Goal: Check status: Check status

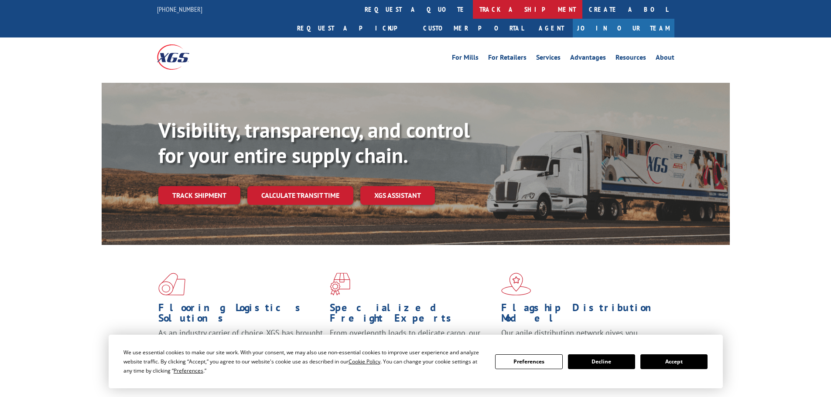
click at [473, 14] on link "track a shipment" at bounding box center [528, 9] width 110 height 19
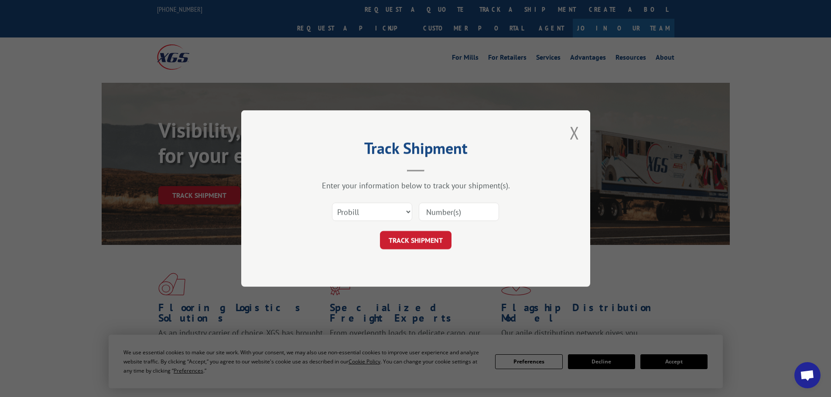
drag, startPoint x: 356, startPoint y: 200, endPoint x: 357, endPoint y: 216, distance: 15.3
click at [357, 200] on div "Select category... Probill BOL PO" at bounding box center [416, 212] width 262 height 29
click at [357, 216] on select "Select category... Probill BOL PO" at bounding box center [372, 212] width 80 height 18
select select "po"
click at [332, 203] on select "Select category... Probill BOL PO" at bounding box center [372, 212] width 80 height 18
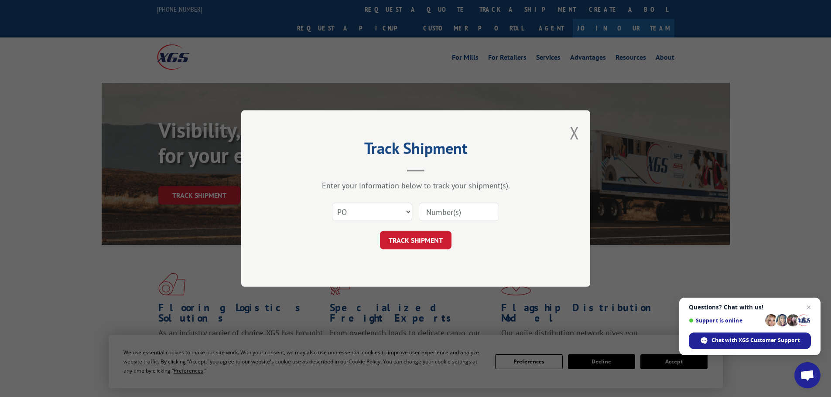
click at [426, 210] on input at bounding box center [459, 212] width 80 height 18
paste input "01500318"
type input "01500318"
click at [412, 236] on button "TRACK SHIPMENT" at bounding box center [416, 240] width 72 height 18
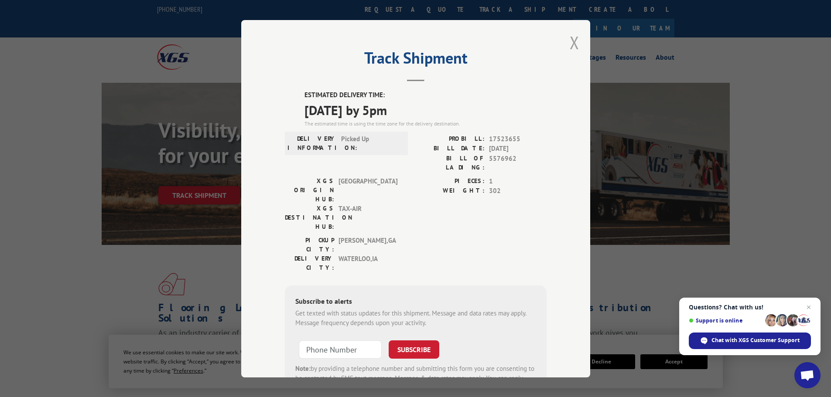
click at [575, 38] on button "Close modal" at bounding box center [575, 42] width 10 height 23
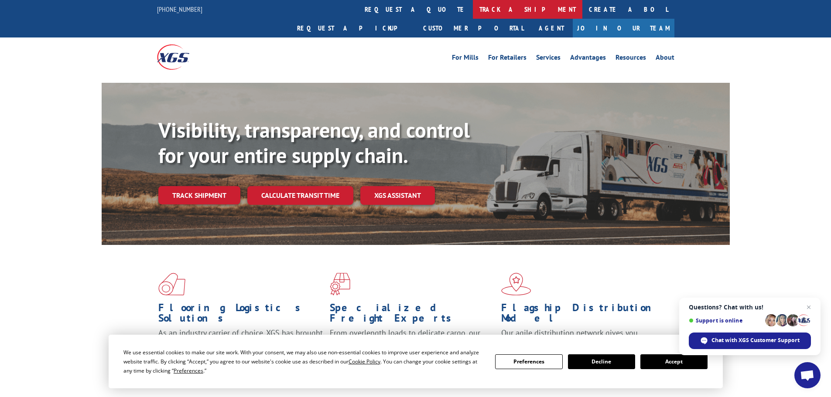
click at [473, 10] on link "track a shipment" at bounding box center [528, 9] width 110 height 19
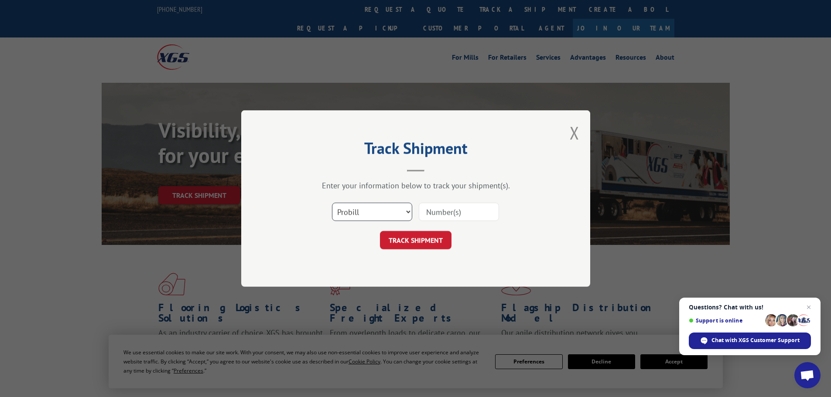
click at [371, 211] on select "Select category... Probill BOL PO" at bounding box center [372, 212] width 80 height 18
select select "po"
click at [332, 203] on select "Select category... Probill BOL PO" at bounding box center [372, 212] width 80 height 18
click at [449, 213] on input at bounding box center [459, 212] width 80 height 18
paste input "01500097"
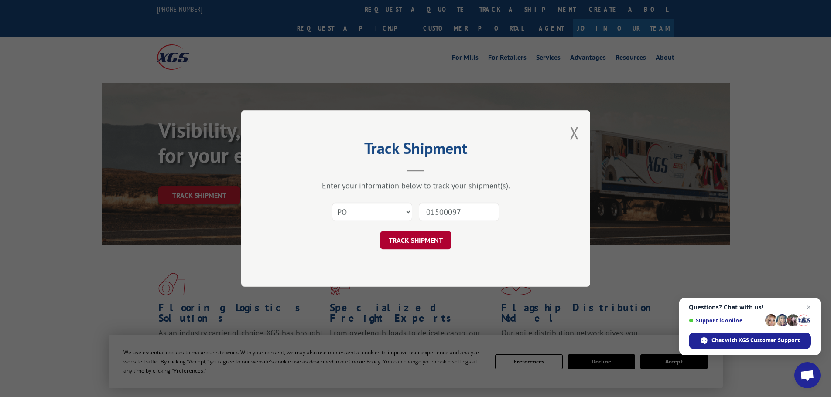
type input "01500097"
click at [429, 240] on button "TRACK SHIPMENT" at bounding box center [416, 240] width 72 height 18
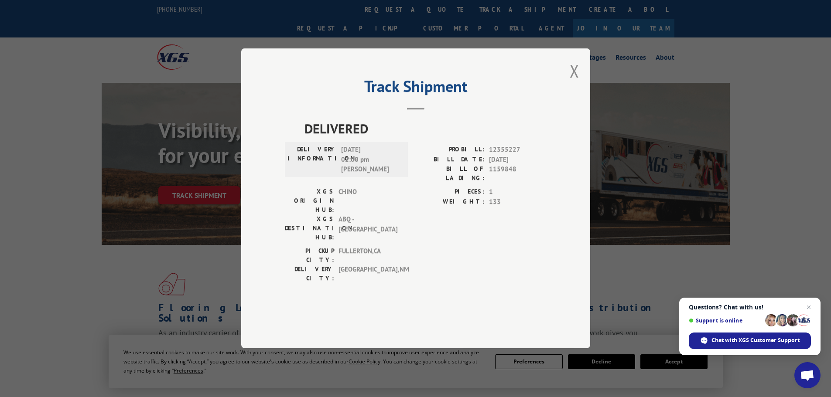
click at [573, 82] on button "Close modal" at bounding box center [575, 70] width 10 height 23
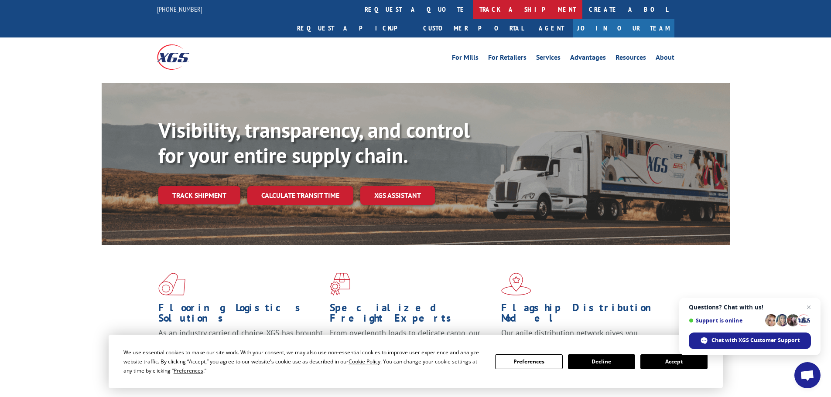
click at [473, 15] on link "track a shipment" at bounding box center [528, 9] width 110 height 19
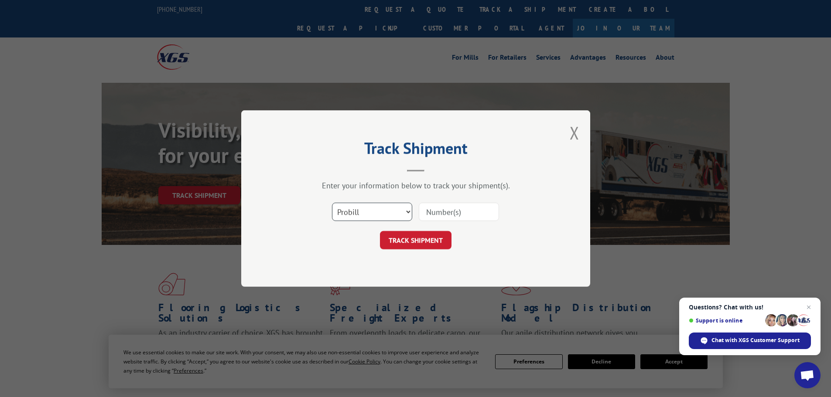
click at [344, 212] on select "Select category... Probill BOL PO" at bounding box center [372, 212] width 80 height 18
select select "po"
click at [332, 203] on select "Select category... Probill BOL PO" at bounding box center [372, 212] width 80 height 18
click at [452, 213] on input at bounding box center [459, 212] width 80 height 18
paste input "01500280"
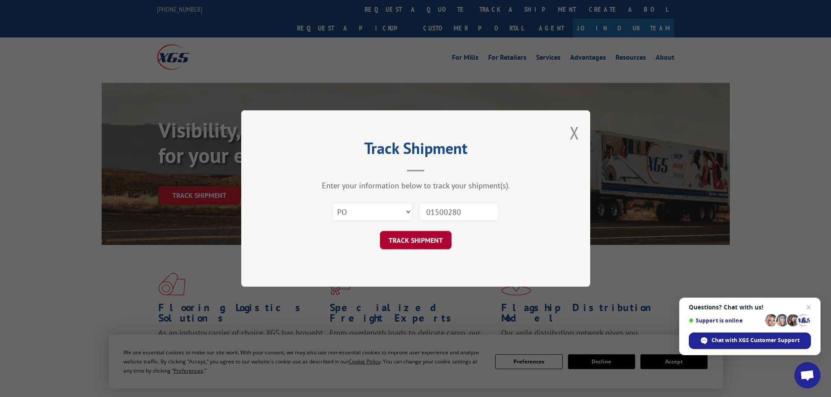
type input "01500280"
click at [422, 242] on button "TRACK SHIPMENT" at bounding box center [416, 240] width 72 height 18
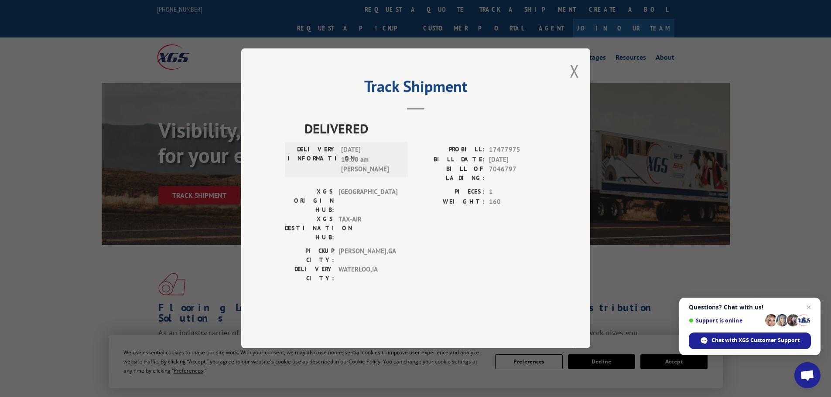
click at [581, 95] on div "Track Shipment DELIVERED DELIVERY INFORMATION: [DATE] 10:00 am [PERSON_NAME] A …" at bounding box center [415, 198] width 349 height 300
click at [573, 82] on button "Close modal" at bounding box center [575, 70] width 10 height 23
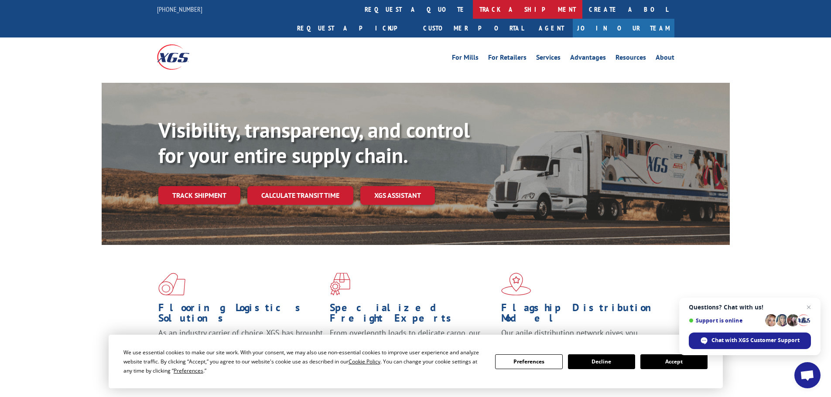
click at [473, 5] on link "track a shipment" at bounding box center [528, 9] width 110 height 19
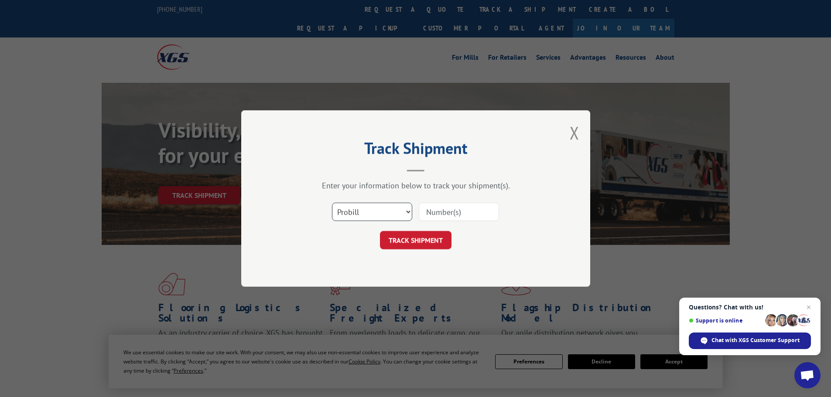
click at [373, 205] on select "Select category... Probill BOL PO" at bounding box center [372, 212] width 80 height 18
select select "po"
click at [332, 203] on select "Select category... Probill BOL PO" at bounding box center [372, 212] width 80 height 18
click at [434, 207] on input at bounding box center [459, 212] width 80 height 18
paste input "01500280"
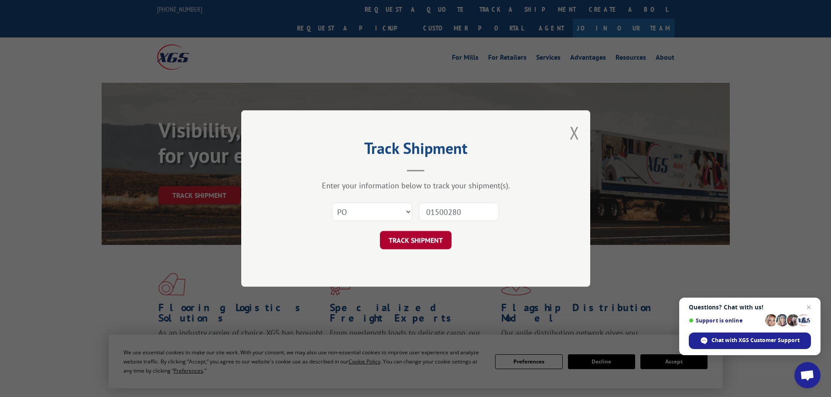
type input "01500280"
click at [425, 246] on button "TRACK SHIPMENT" at bounding box center [416, 240] width 72 height 18
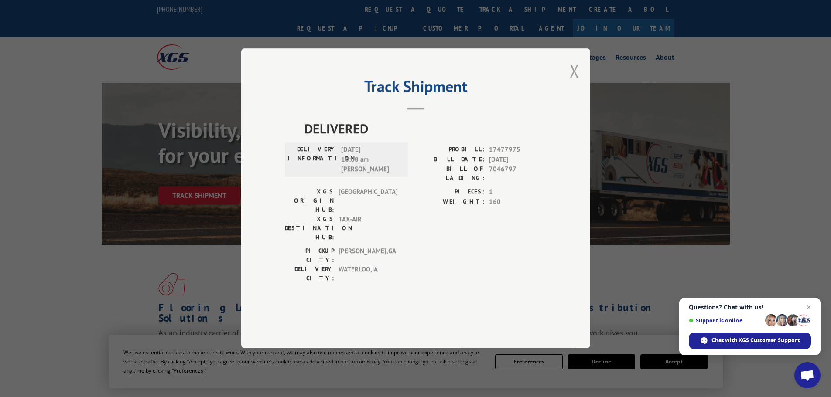
drag, startPoint x: 573, startPoint y: 100, endPoint x: 552, endPoint y: 97, distance: 20.7
click at [570, 82] on button "Close modal" at bounding box center [575, 70] width 10 height 23
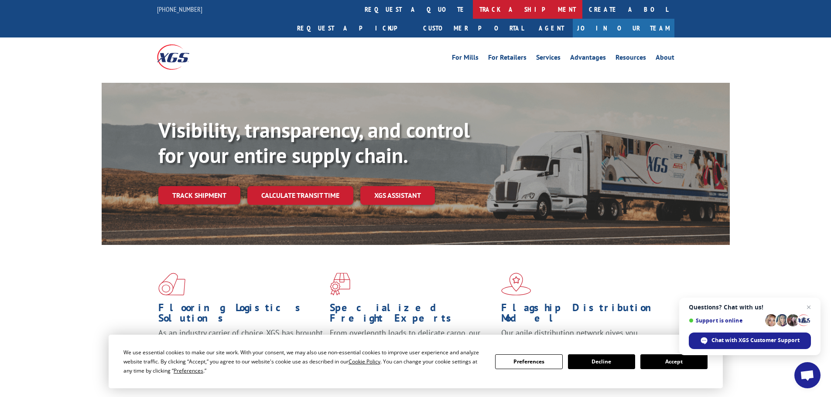
click at [473, 10] on link "track a shipment" at bounding box center [528, 9] width 110 height 19
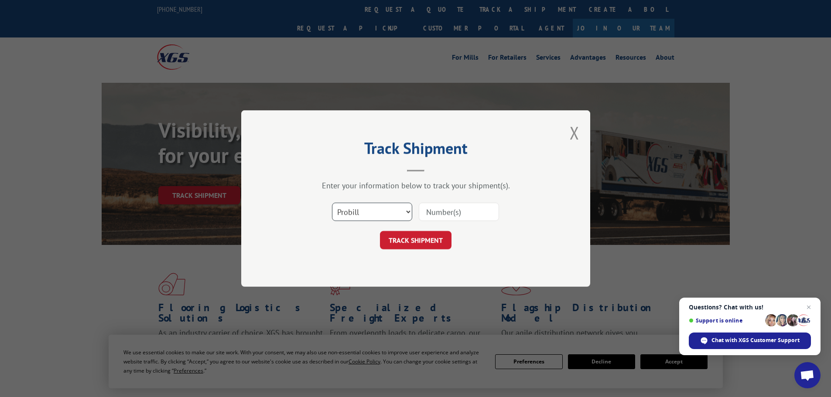
click at [352, 212] on select "Select category... Probill BOL PO" at bounding box center [372, 212] width 80 height 18
select select "po"
click at [332, 203] on select "Select category... Probill BOL PO" at bounding box center [372, 212] width 80 height 18
click at [442, 216] on input at bounding box center [459, 212] width 80 height 18
paste input "01500155"
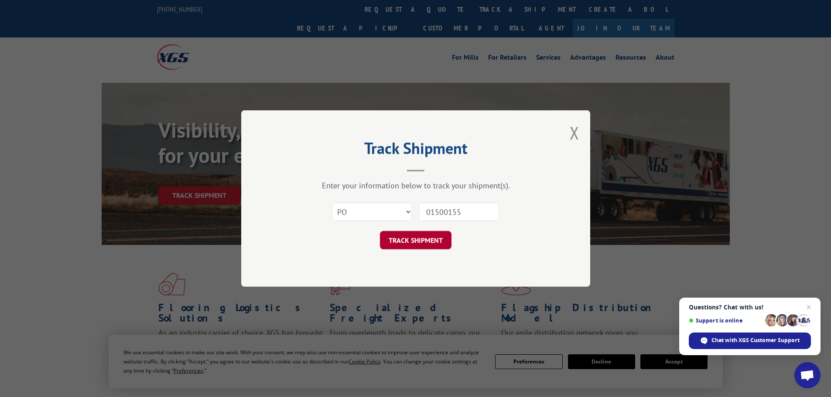
type input "01500155"
click at [414, 244] on button "TRACK SHIPMENT" at bounding box center [416, 240] width 72 height 18
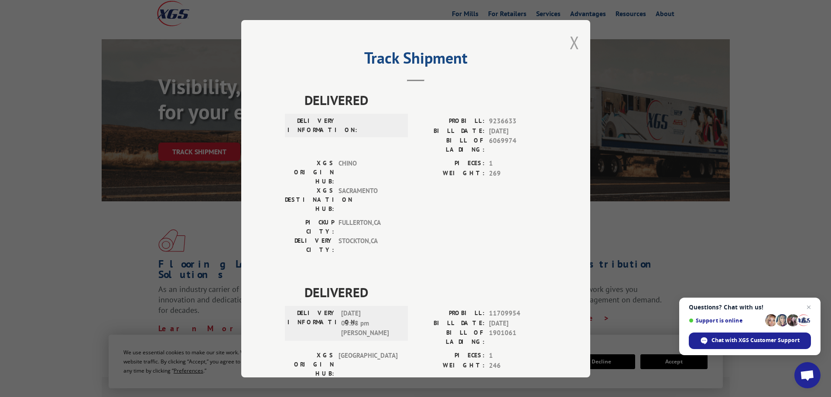
click at [570, 41] on button "Close modal" at bounding box center [575, 42] width 10 height 23
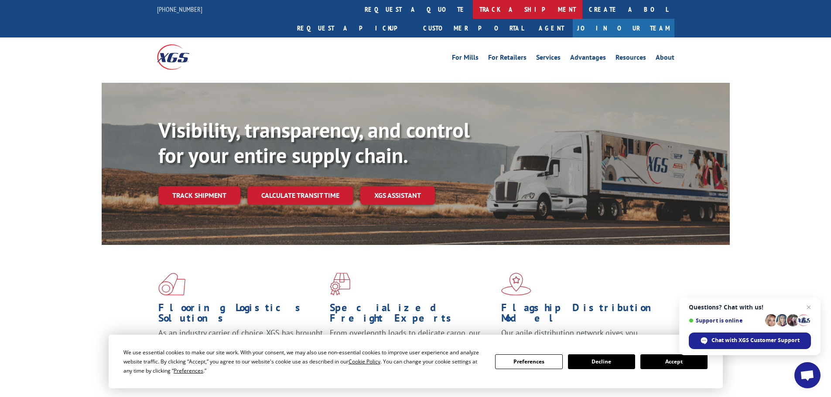
click at [473, 14] on link "track a shipment" at bounding box center [528, 9] width 110 height 19
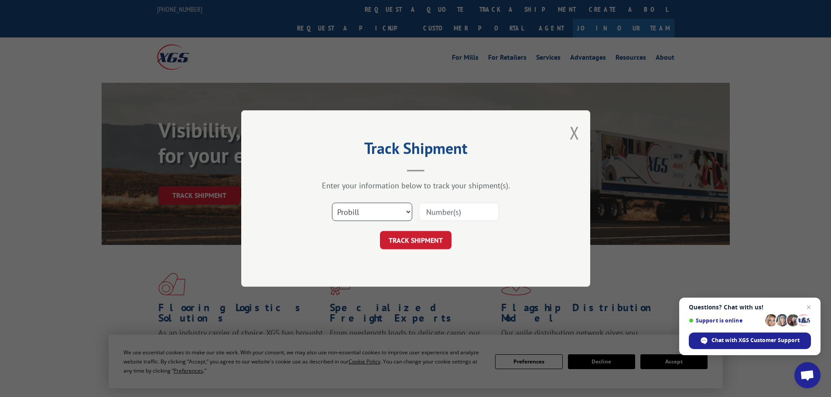
click at [373, 218] on select "Select category... Probill BOL PO" at bounding box center [372, 212] width 80 height 18
select select "po"
click at [332, 203] on select "Select category... Probill BOL PO" at bounding box center [372, 212] width 80 height 18
click at [439, 213] on input at bounding box center [459, 212] width 80 height 18
paste input "01500276"
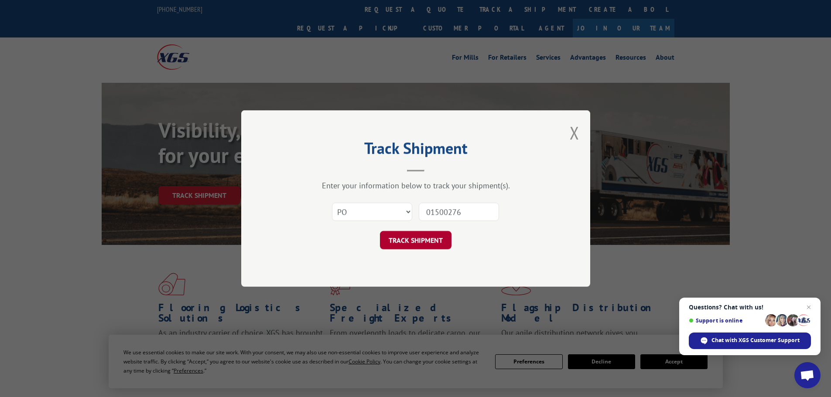
type input "01500276"
click at [417, 235] on button "TRACK SHIPMENT" at bounding box center [416, 240] width 72 height 18
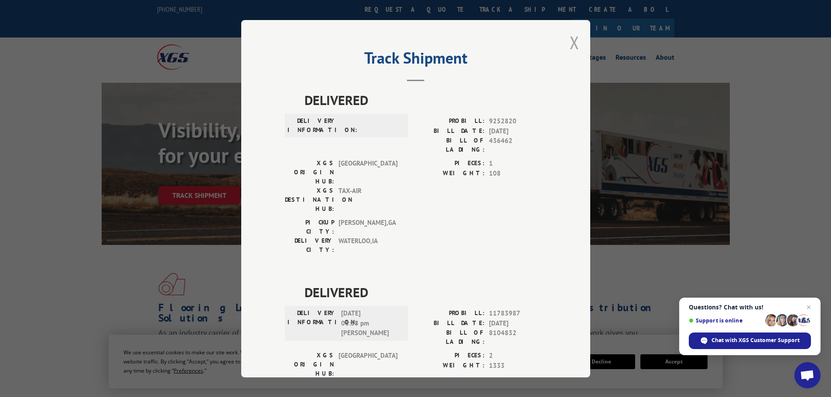
click at [570, 43] on button "Close modal" at bounding box center [575, 42] width 10 height 23
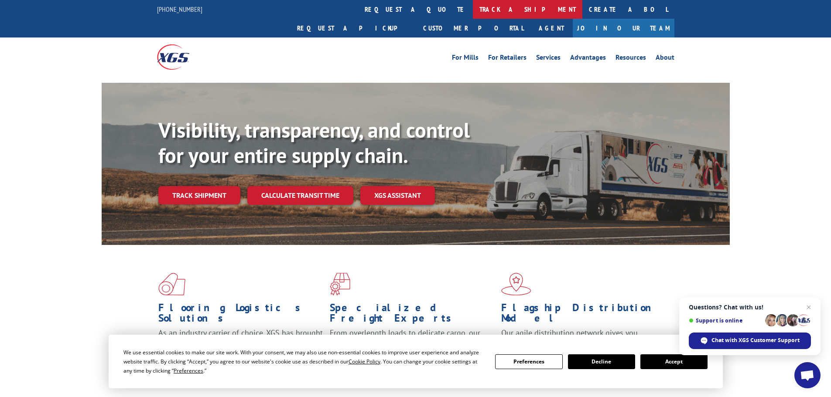
click at [473, 12] on link "track a shipment" at bounding box center [528, 9] width 110 height 19
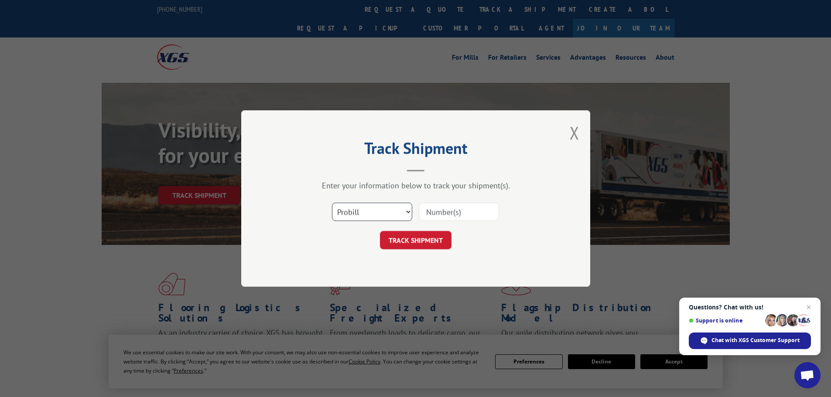
click at [379, 214] on select "Select category... Probill BOL PO" at bounding box center [372, 212] width 80 height 18
select select "po"
click at [332, 203] on select "Select category... Probill BOL PO" at bounding box center [372, 212] width 80 height 18
click at [440, 206] on input at bounding box center [459, 212] width 80 height 18
paste input "01500259"
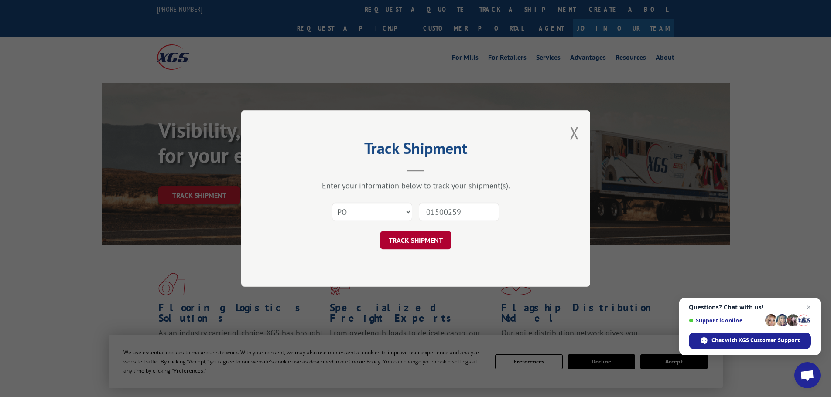
type input "01500259"
click at [420, 235] on button "TRACK SHIPMENT" at bounding box center [416, 240] width 72 height 18
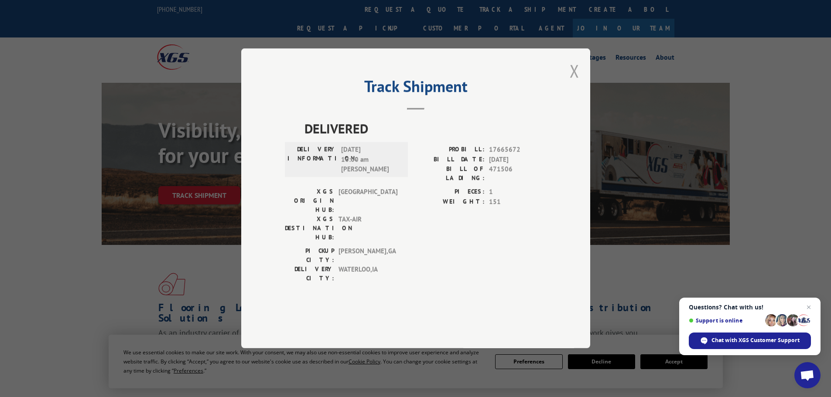
click at [576, 82] on button "Close modal" at bounding box center [575, 70] width 10 height 23
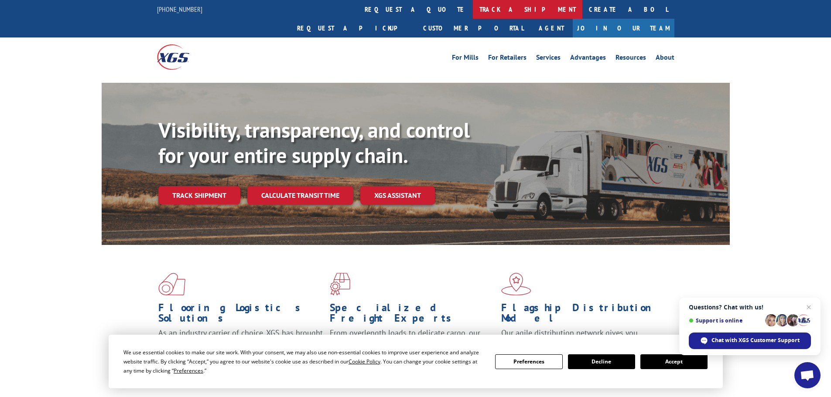
click at [473, 8] on link "track a shipment" at bounding box center [528, 9] width 110 height 19
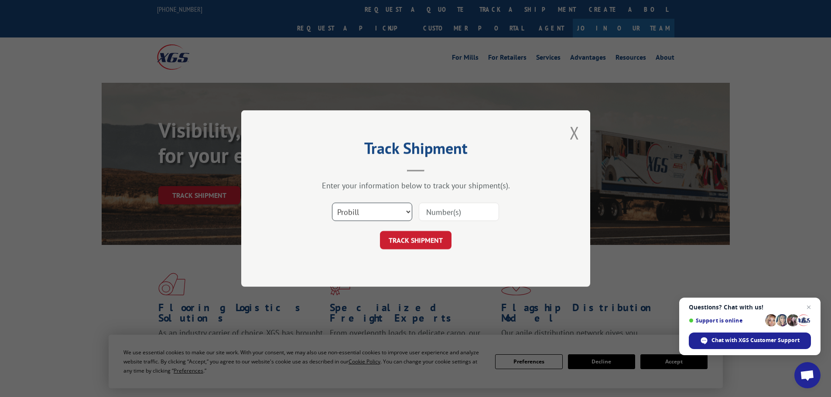
click at [401, 219] on select "Select category... Probill BOL PO" at bounding box center [372, 212] width 80 height 18
select select "po"
click at [332, 203] on select "Select category... Probill BOL PO" at bounding box center [372, 212] width 80 height 18
click at [433, 204] on input at bounding box center [459, 212] width 80 height 18
paste input "01500302"
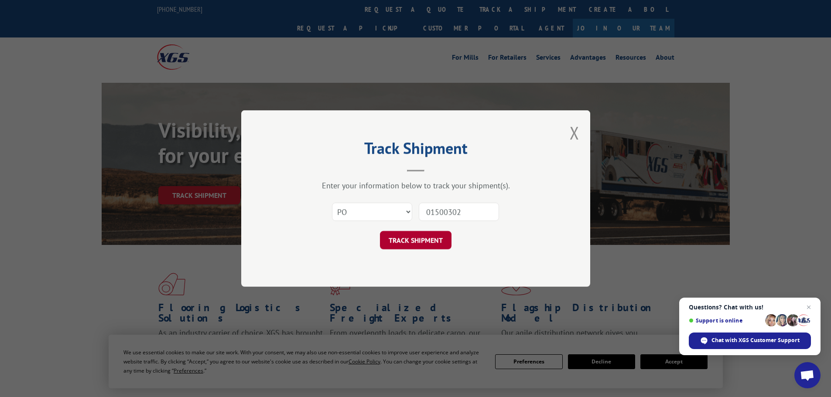
type input "01500302"
click at [421, 243] on button "TRACK SHIPMENT" at bounding box center [416, 240] width 72 height 18
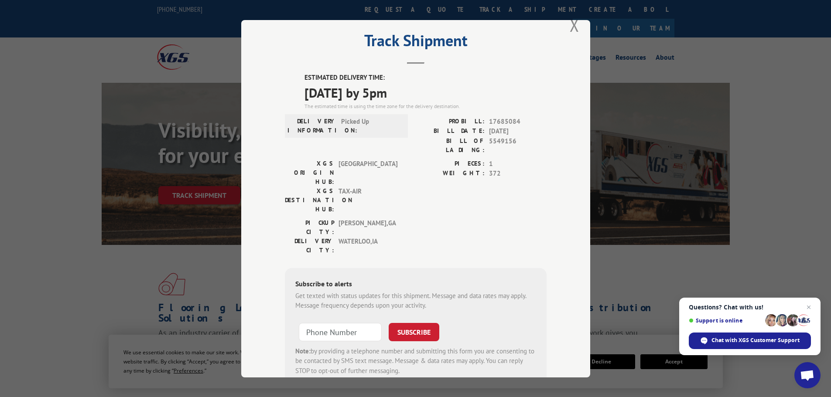
scroll to position [35, 0]
